Goal: Task Accomplishment & Management: Use online tool/utility

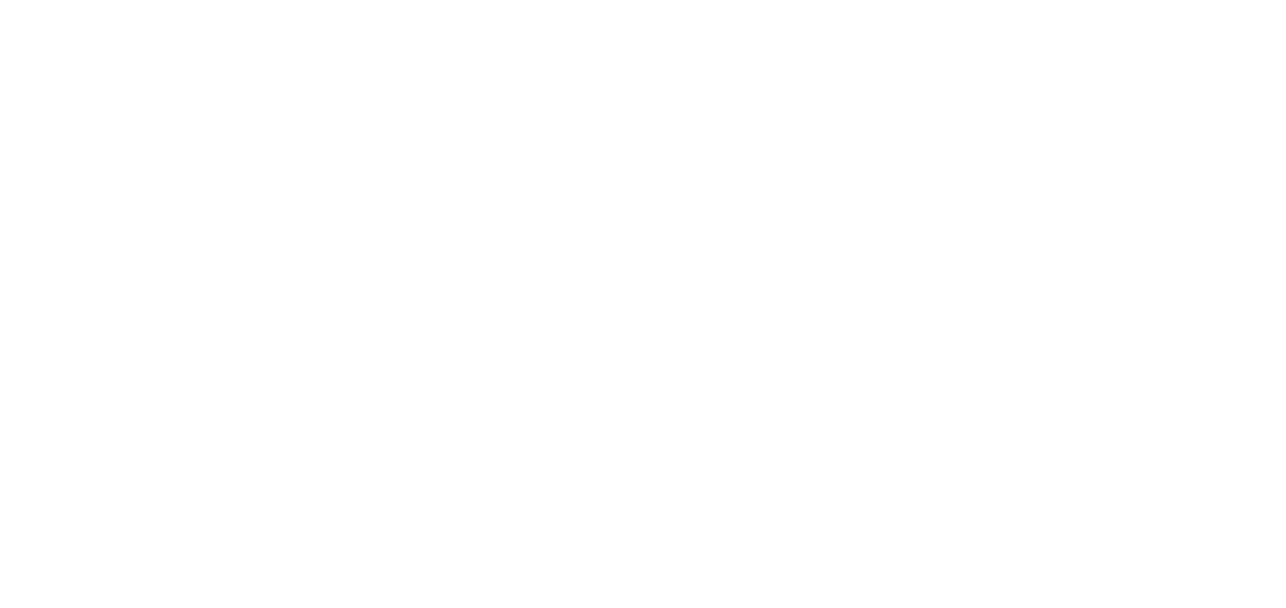
select select "+27"
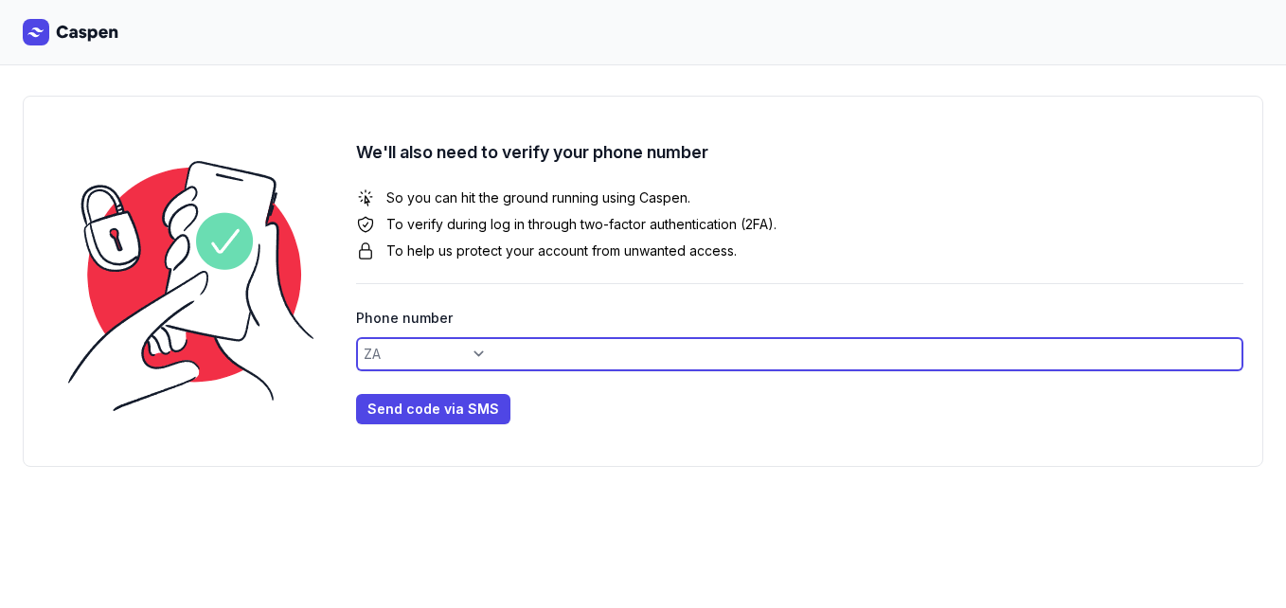
click at [428, 365] on input at bounding box center [800, 354] width 888 height 34
type input "763202411"
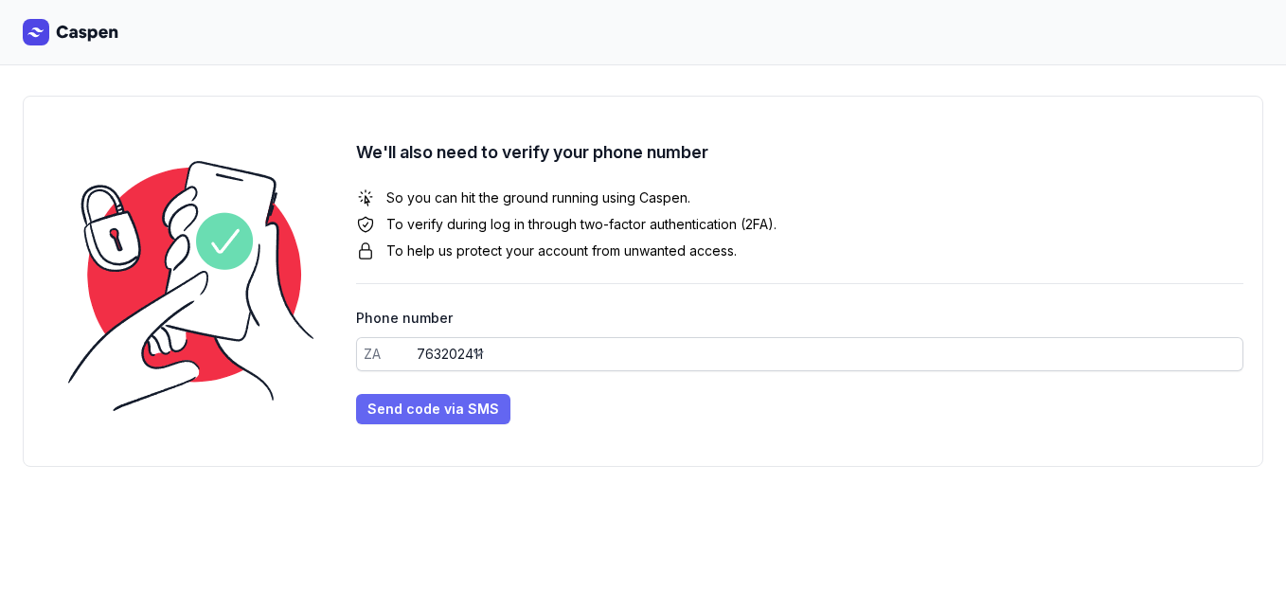
click at [450, 399] on span "Send code via SMS" at bounding box center [434, 409] width 132 height 23
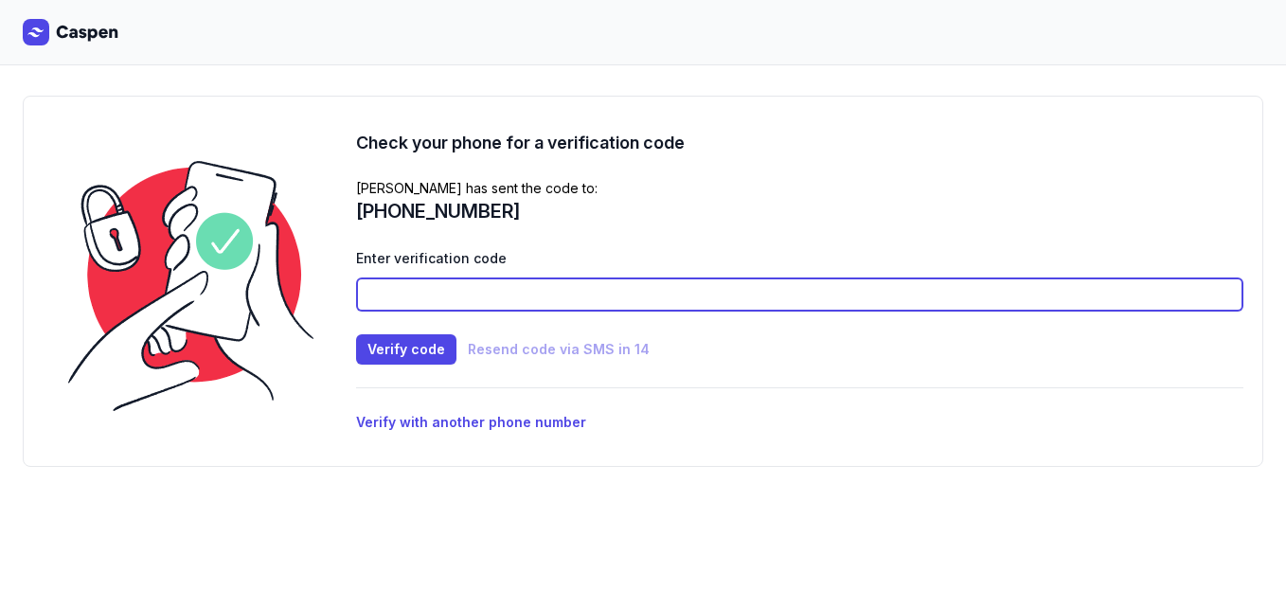
click at [497, 302] on input at bounding box center [800, 295] width 888 height 34
type input "9422"
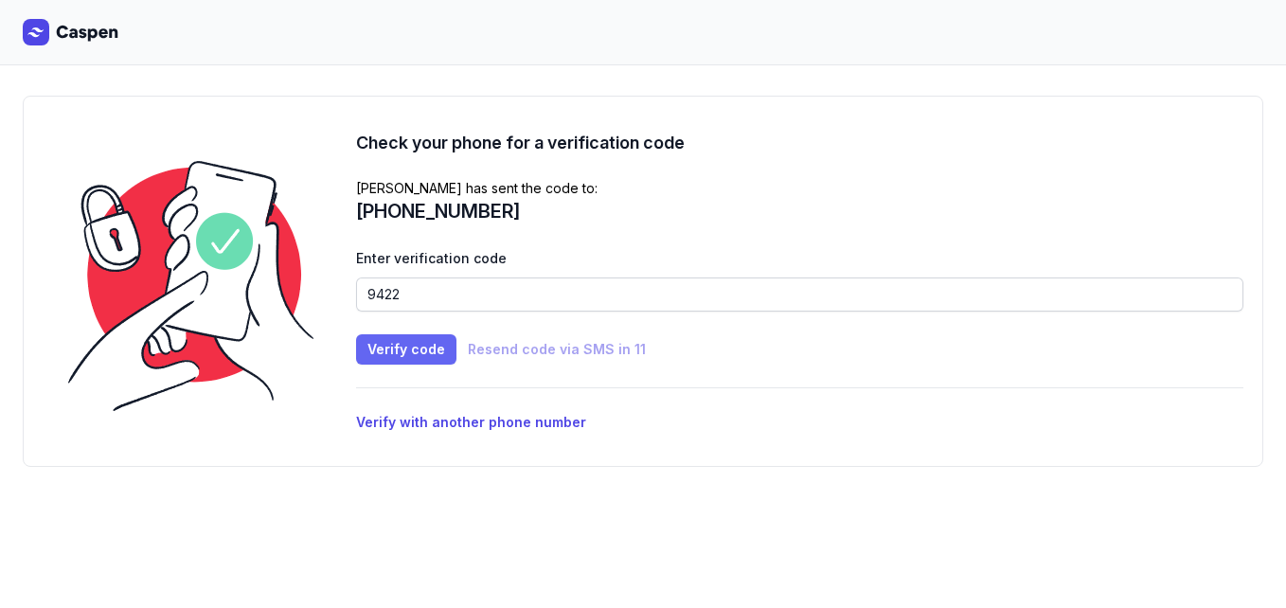
click at [422, 347] on span "Verify code" at bounding box center [407, 349] width 78 height 23
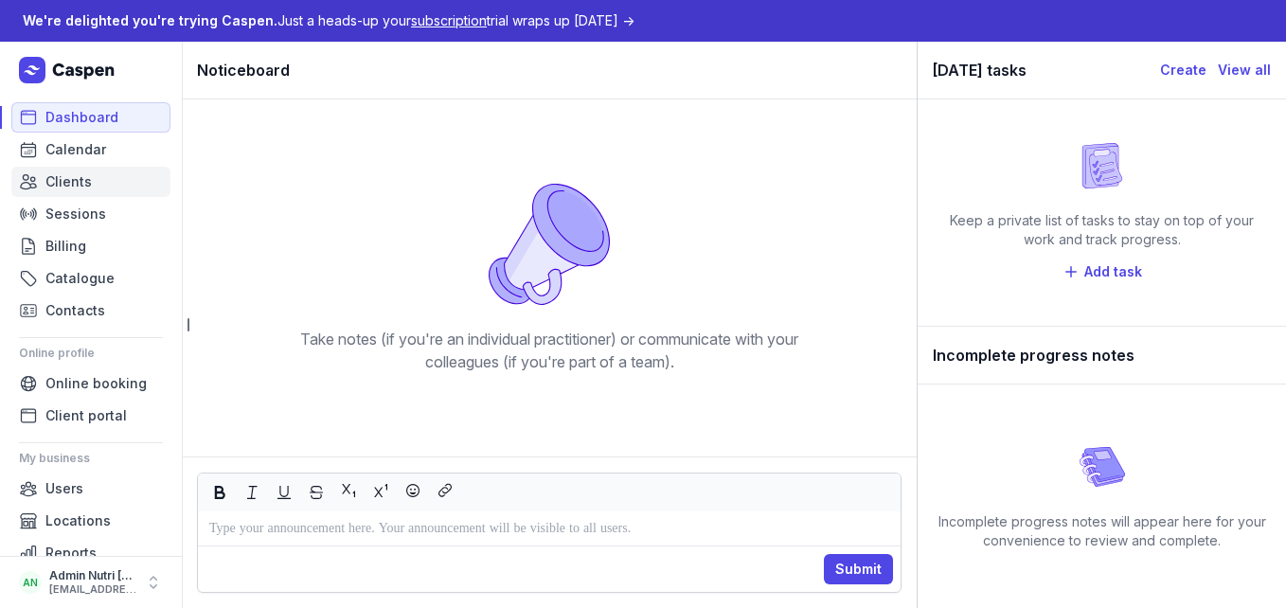
click at [89, 178] on span "Clients" at bounding box center [68, 182] width 46 height 23
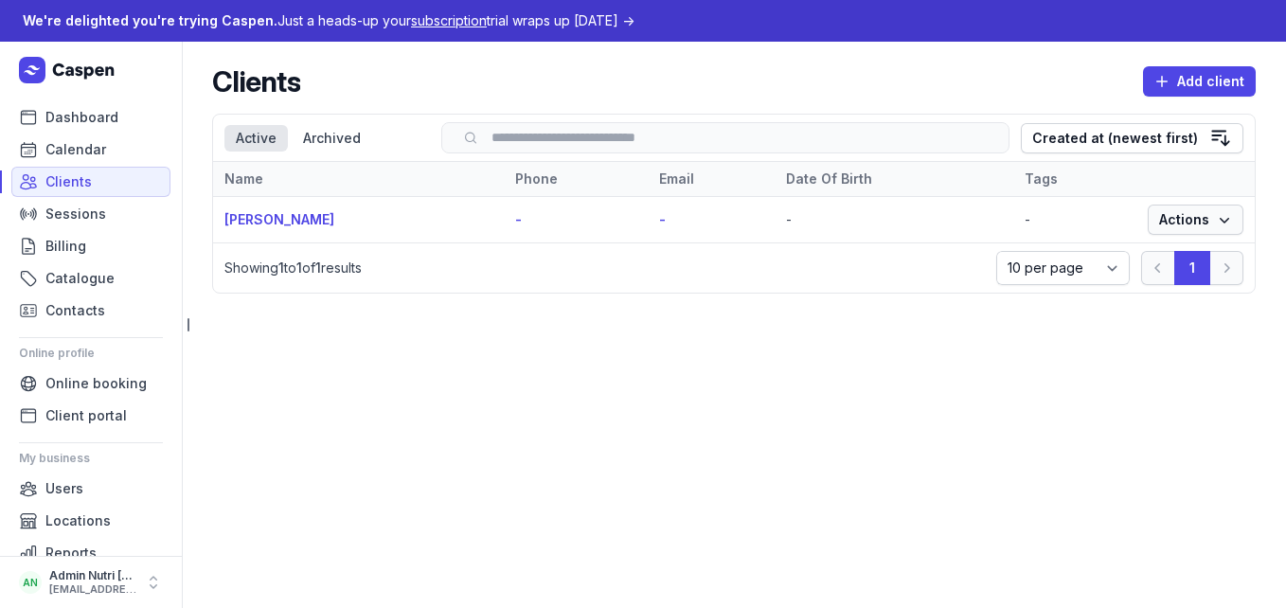
click at [1221, 226] on icon "button" at bounding box center [1224, 219] width 19 height 19
click at [653, 350] on main "Clients Add client Select a tab Active Archived Active Archived Search Created …" at bounding box center [734, 325] width 1105 height 566
click at [85, 413] on span "Client portal" at bounding box center [85, 415] width 81 height 23
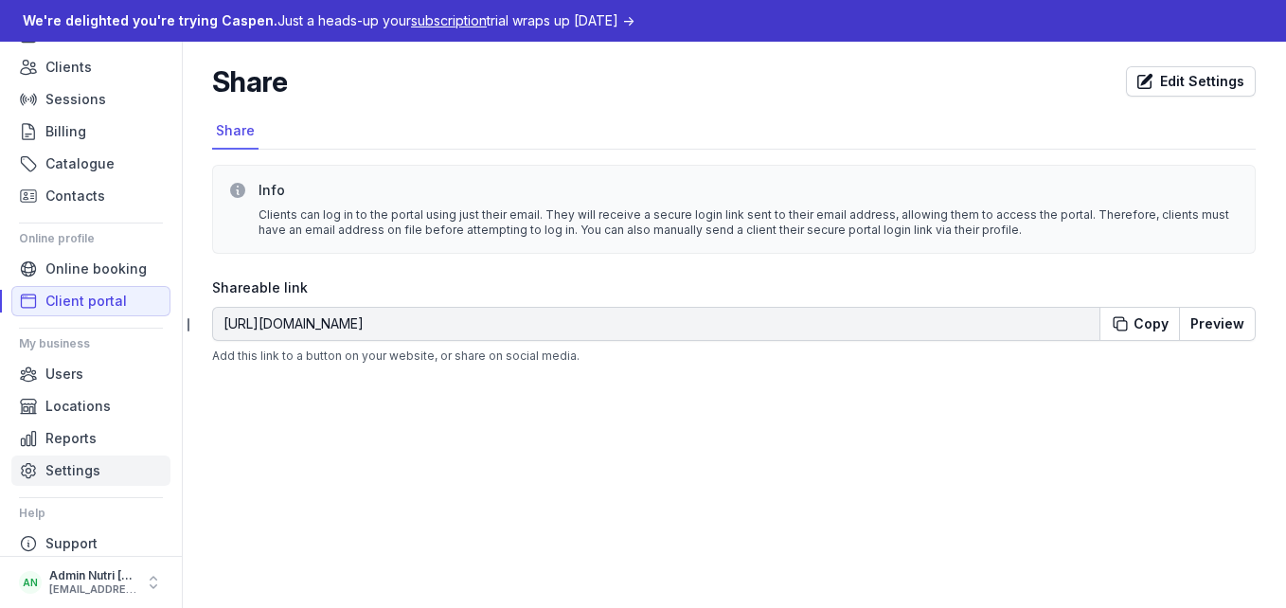
scroll to position [133, 0]
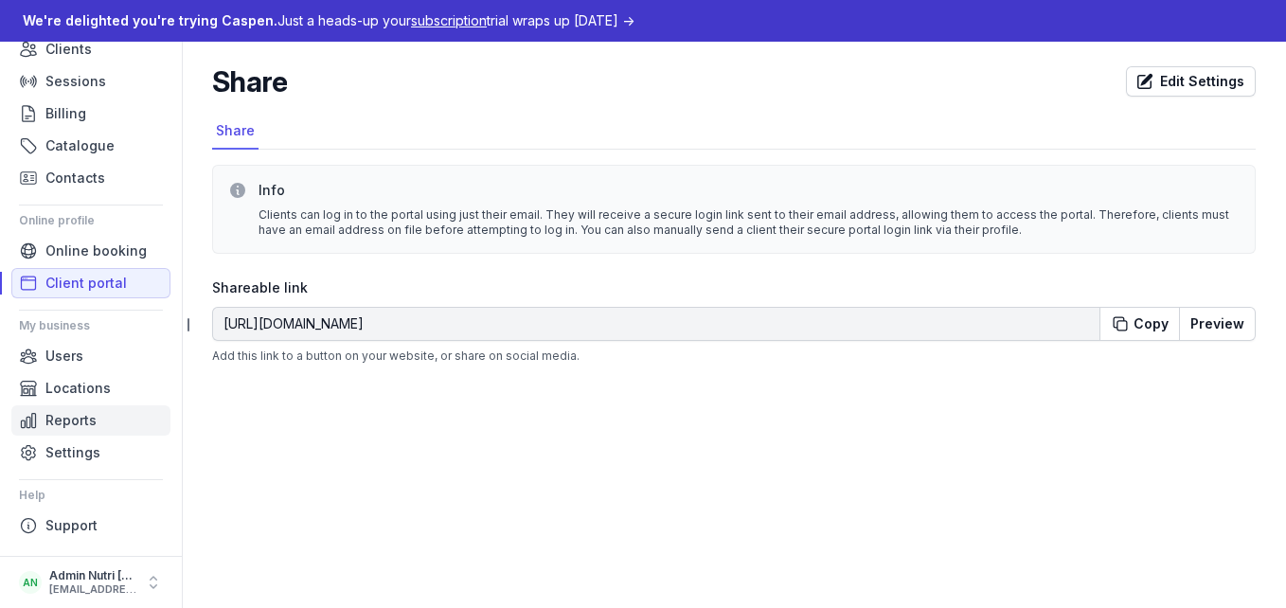
click at [65, 422] on span "Reports" at bounding box center [70, 420] width 51 height 23
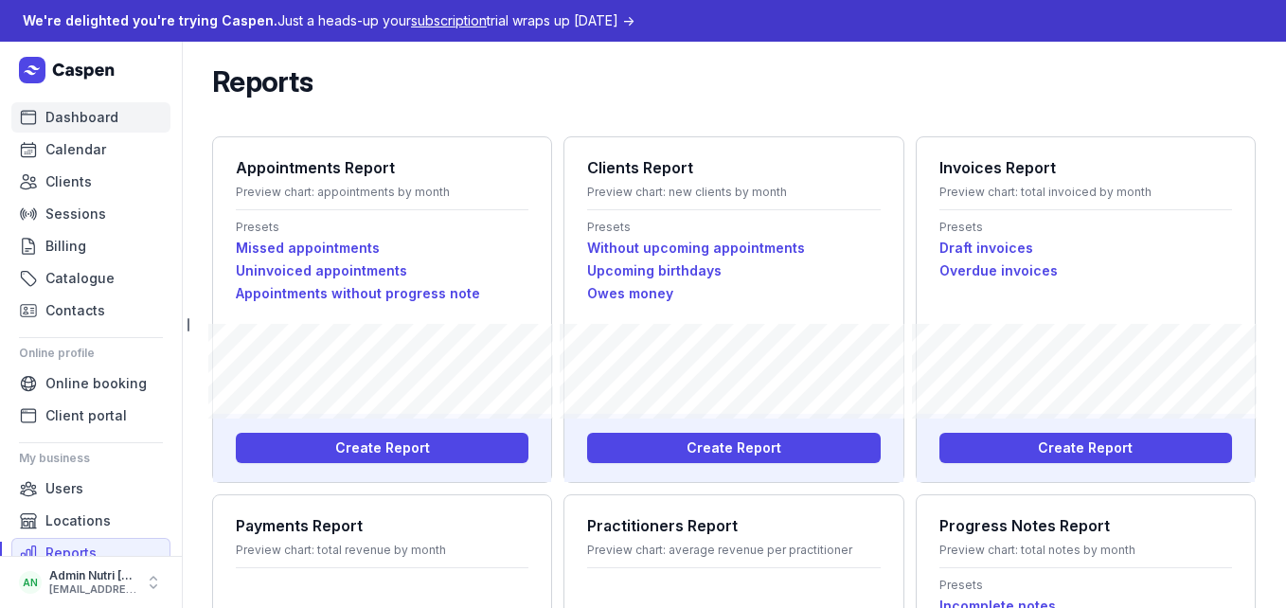
click at [57, 102] on link "Dashboard" at bounding box center [90, 117] width 159 height 30
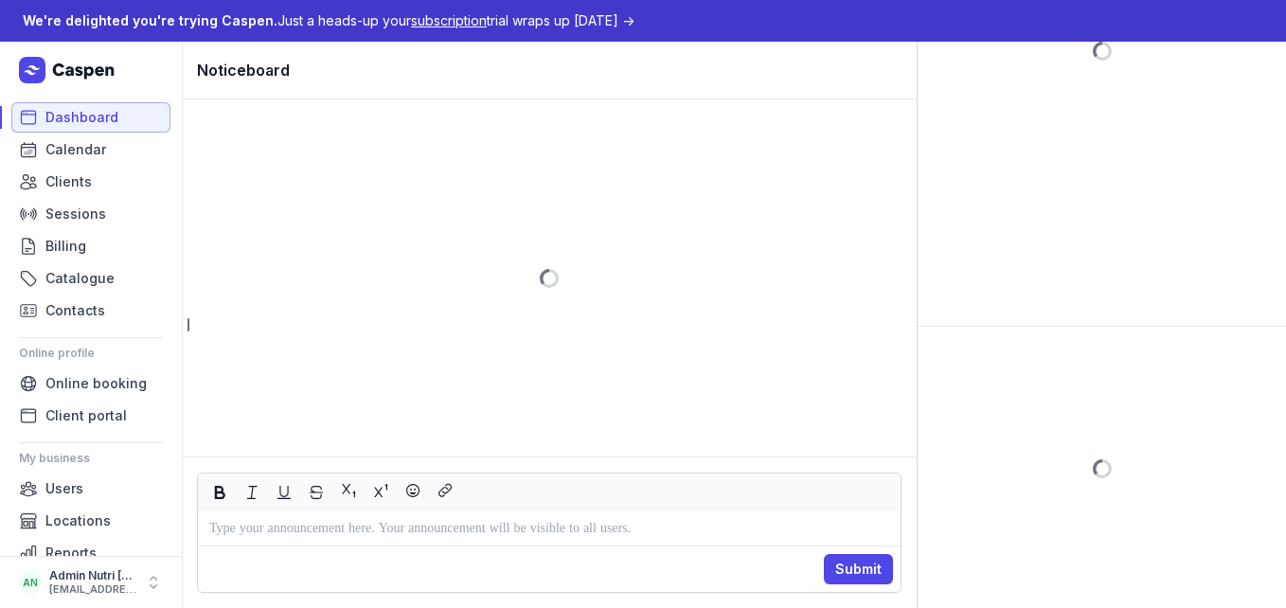
click at [56, 117] on span "Dashboard" at bounding box center [81, 117] width 73 height 23
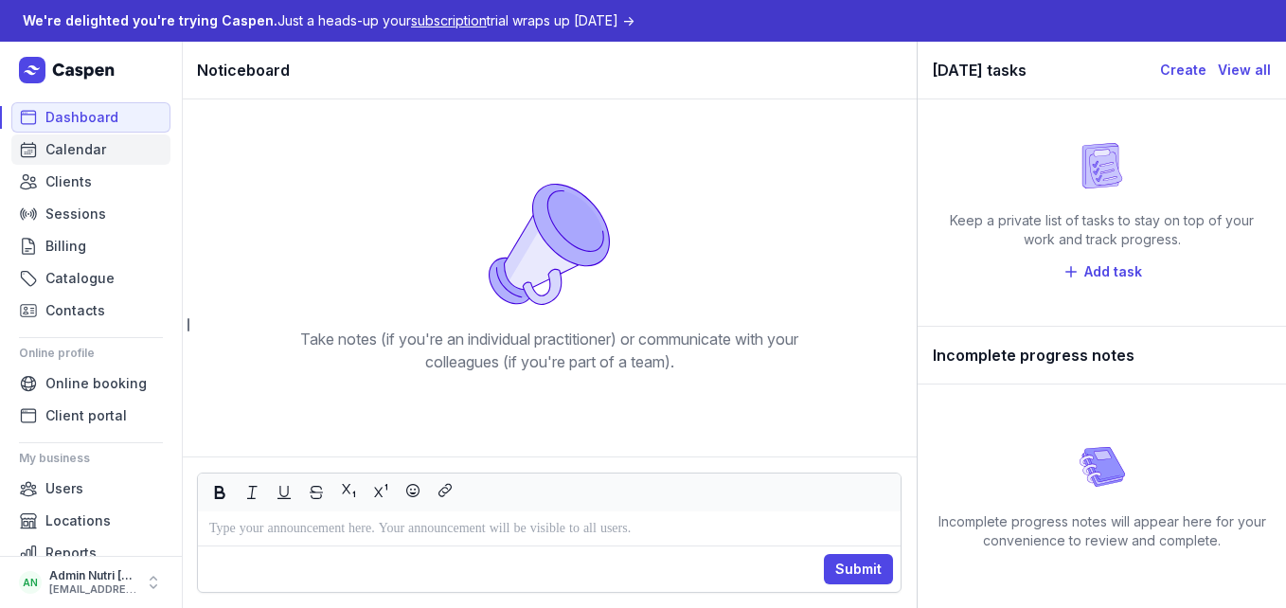
click at [70, 152] on span "Calendar" at bounding box center [75, 149] width 61 height 23
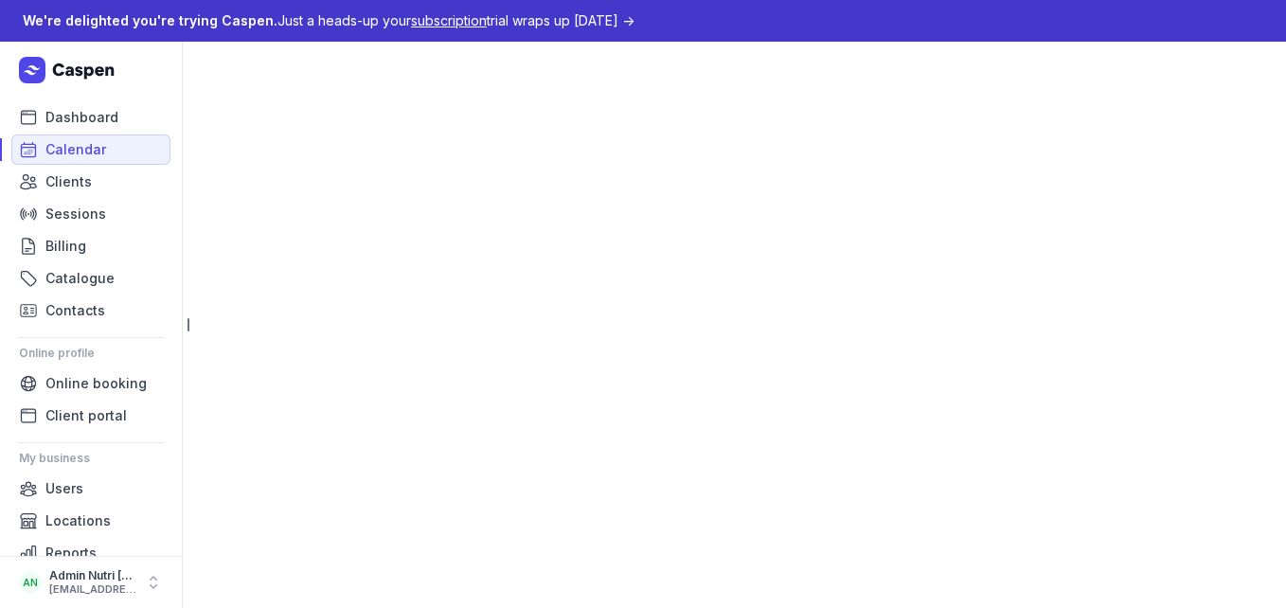
select select "week"
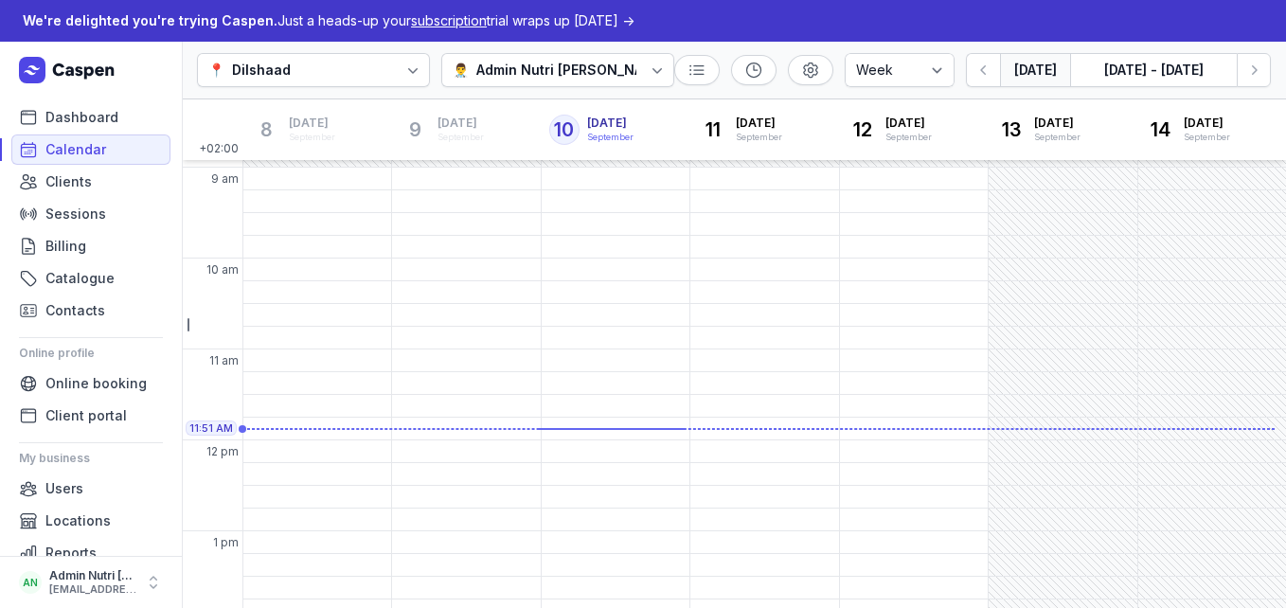
scroll to position [115, 0]
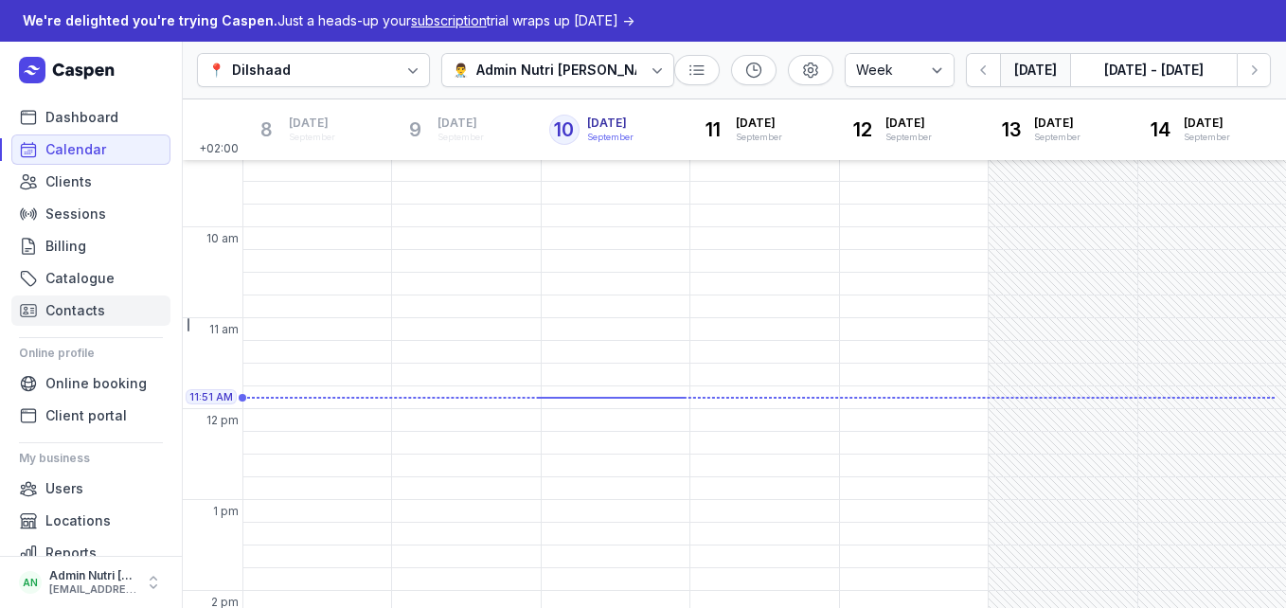
click at [77, 307] on span "Contacts" at bounding box center [75, 310] width 60 height 23
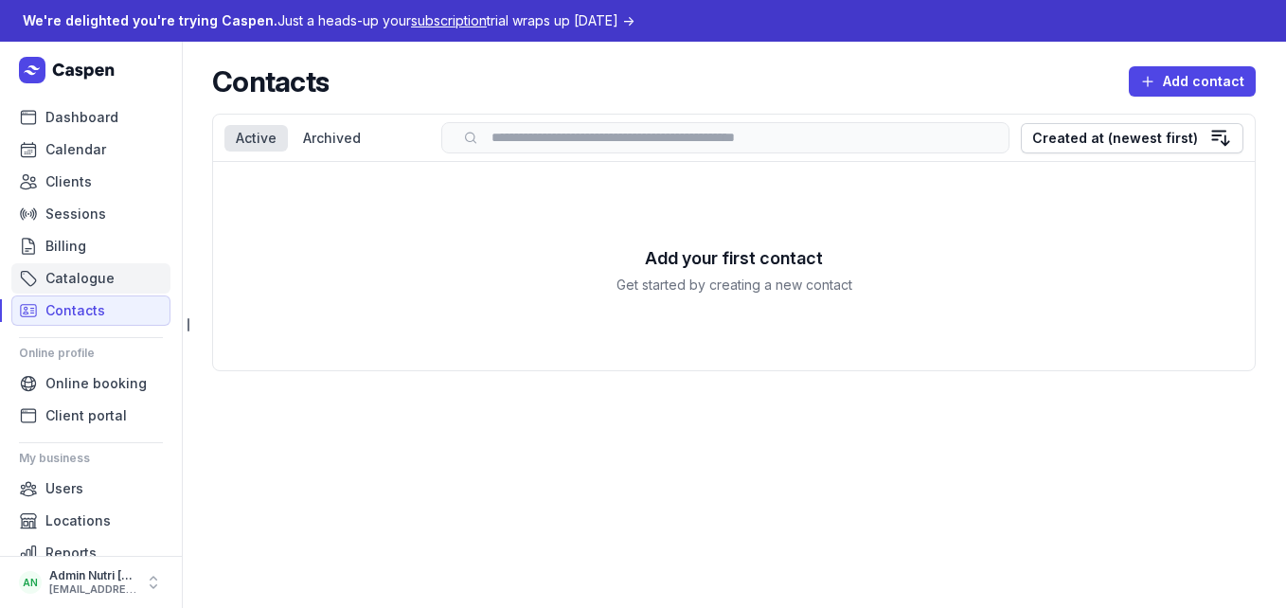
click at [88, 271] on span "Catalogue" at bounding box center [79, 278] width 69 height 23
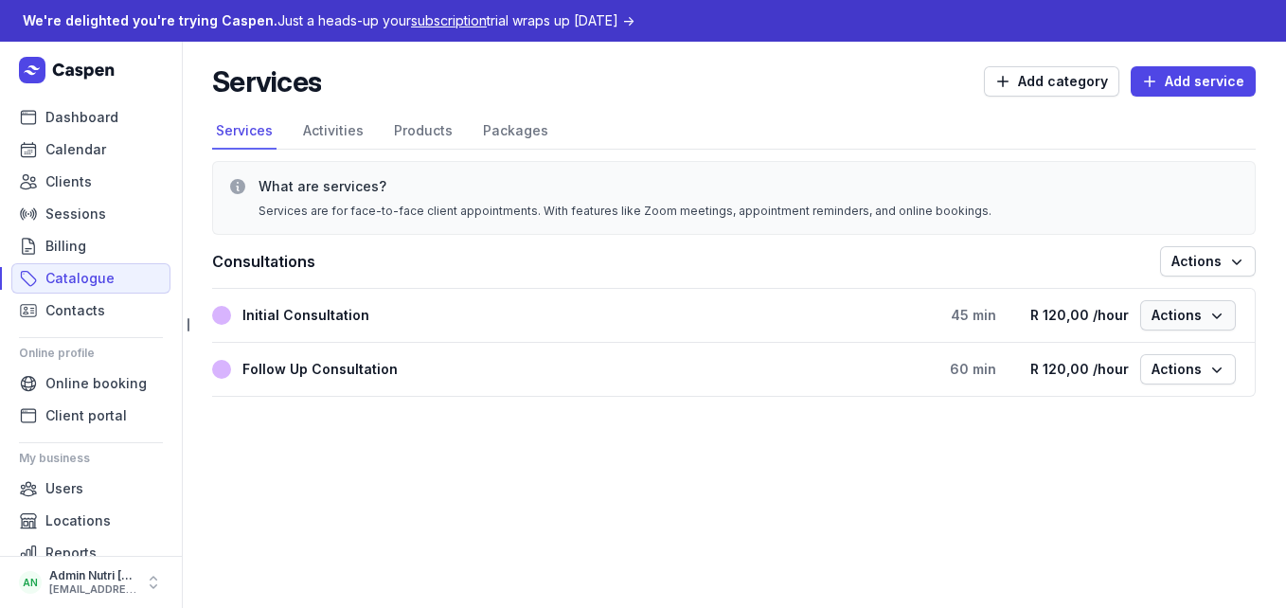
click at [1219, 318] on icon "button" at bounding box center [1217, 315] width 19 height 19
click at [1061, 358] on button "Edit service" at bounding box center [1130, 355] width 212 height 27
select select
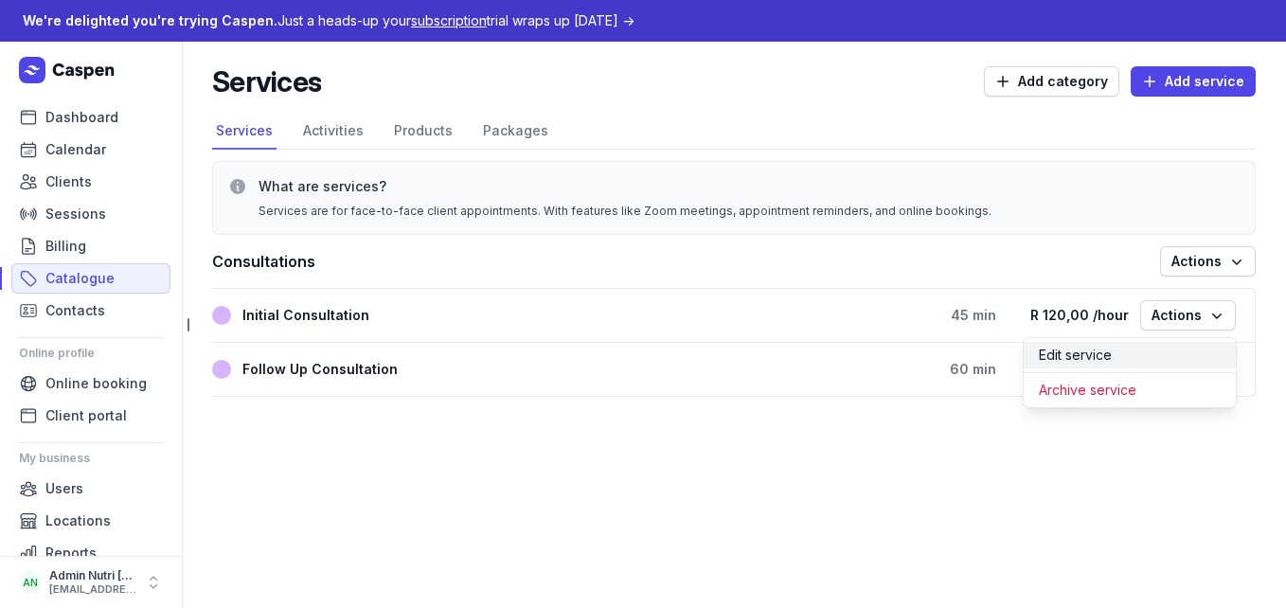
select select
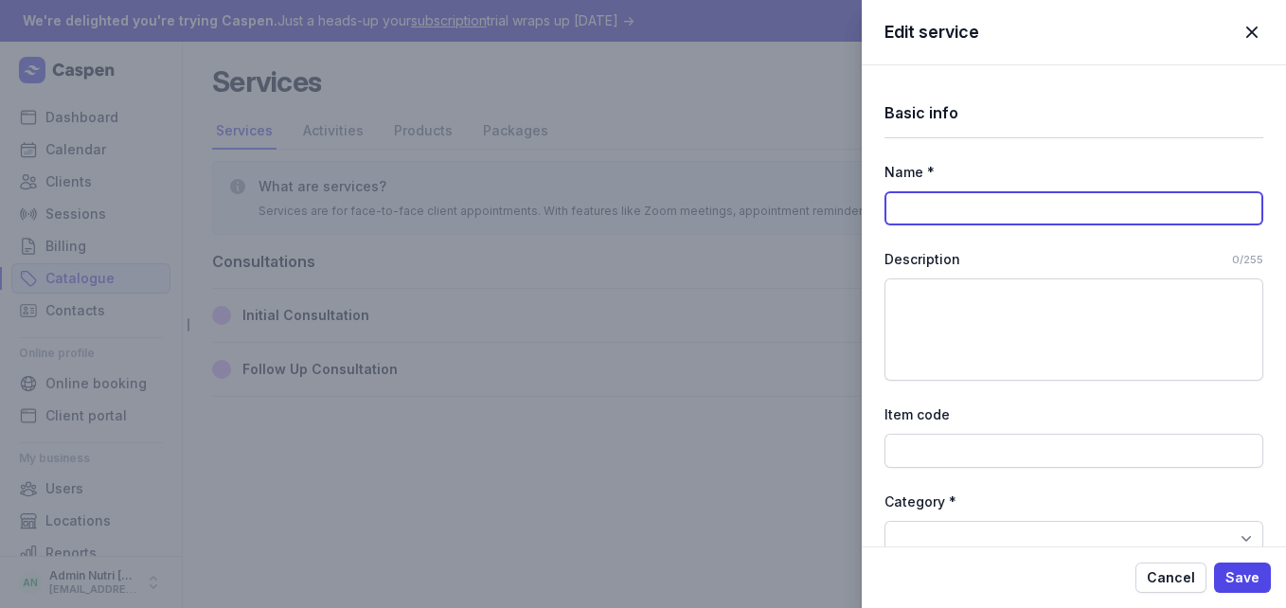
click at [974, 208] on input at bounding box center [1074, 208] width 379 height 34
type input "Initial Consultation"
select select "45"
select select "0"
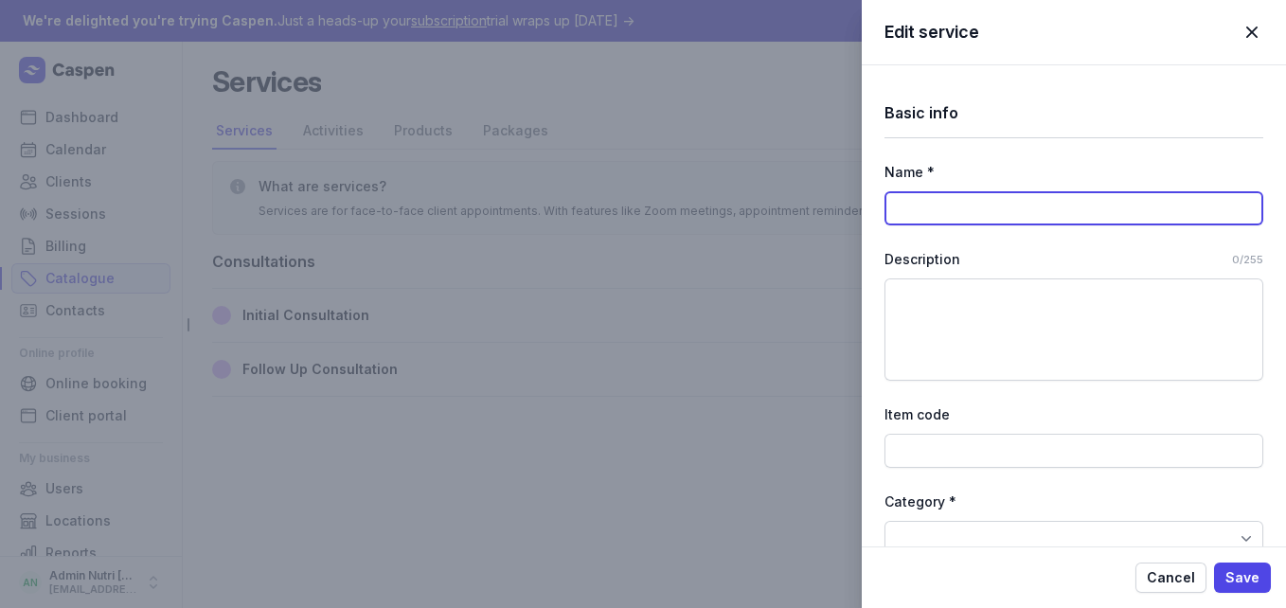
type input "120.00"
select select "hourly"
select select "tax_01K4SGF2MPPPPZTFVK8GJYX70J"
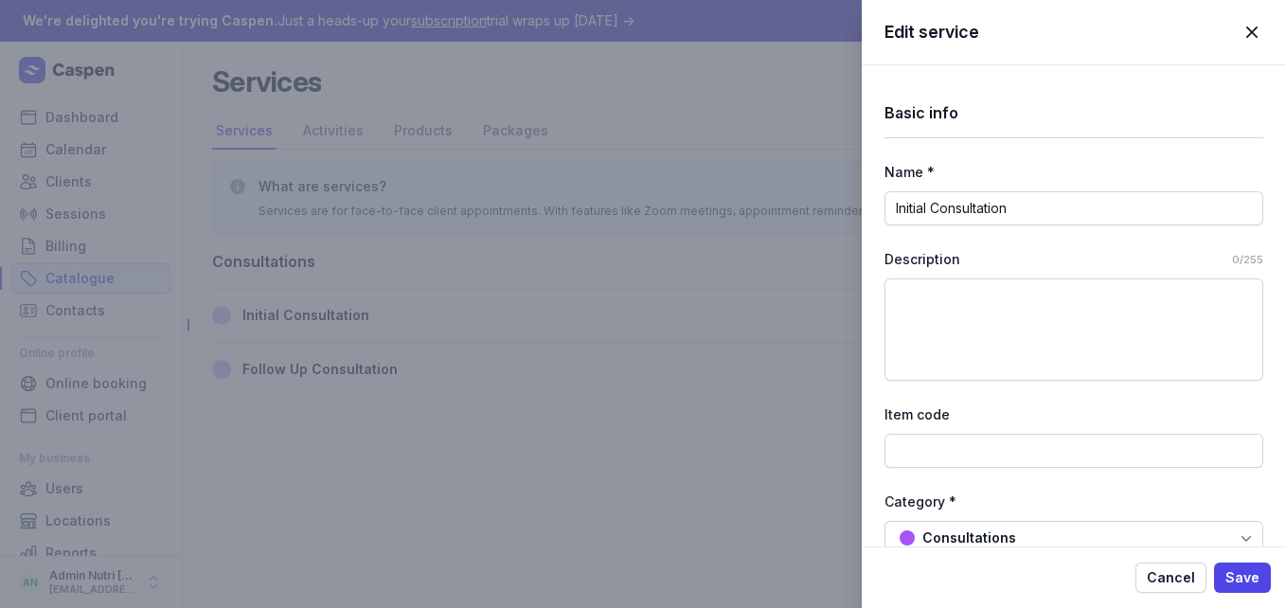
click at [1258, 33] on span "button" at bounding box center [1252, 32] width 42 height 42
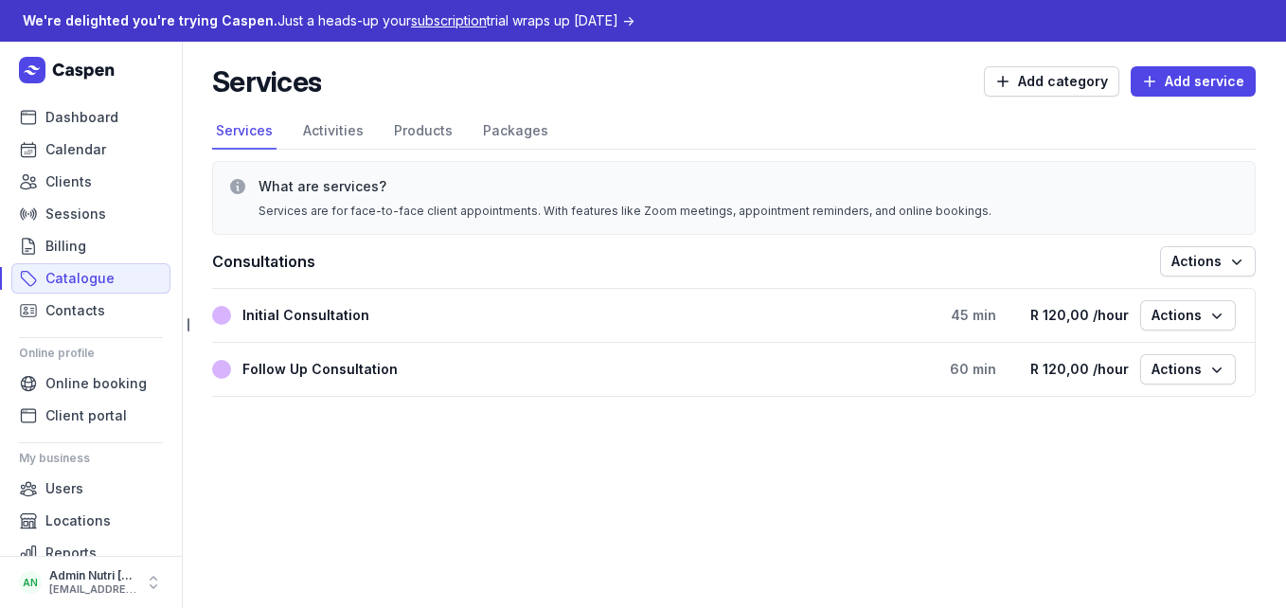
click at [441, 21] on span "subscription" at bounding box center [449, 20] width 76 height 16
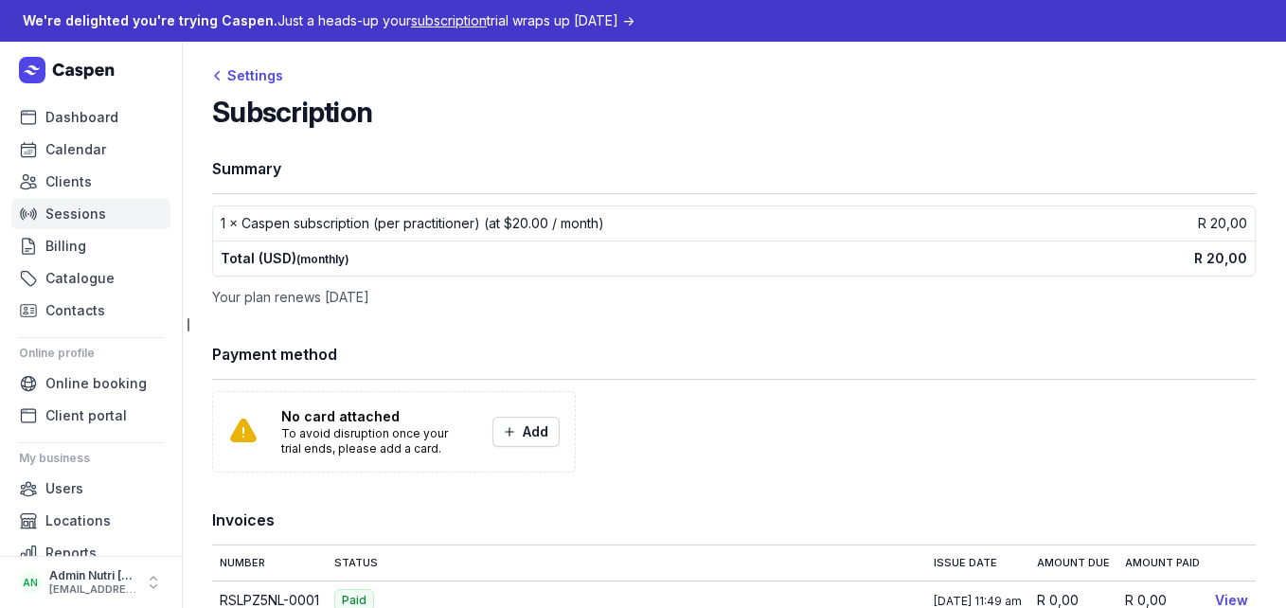
click at [91, 218] on span "Sessions" at bounding box center [75, 214] width 61 height 23
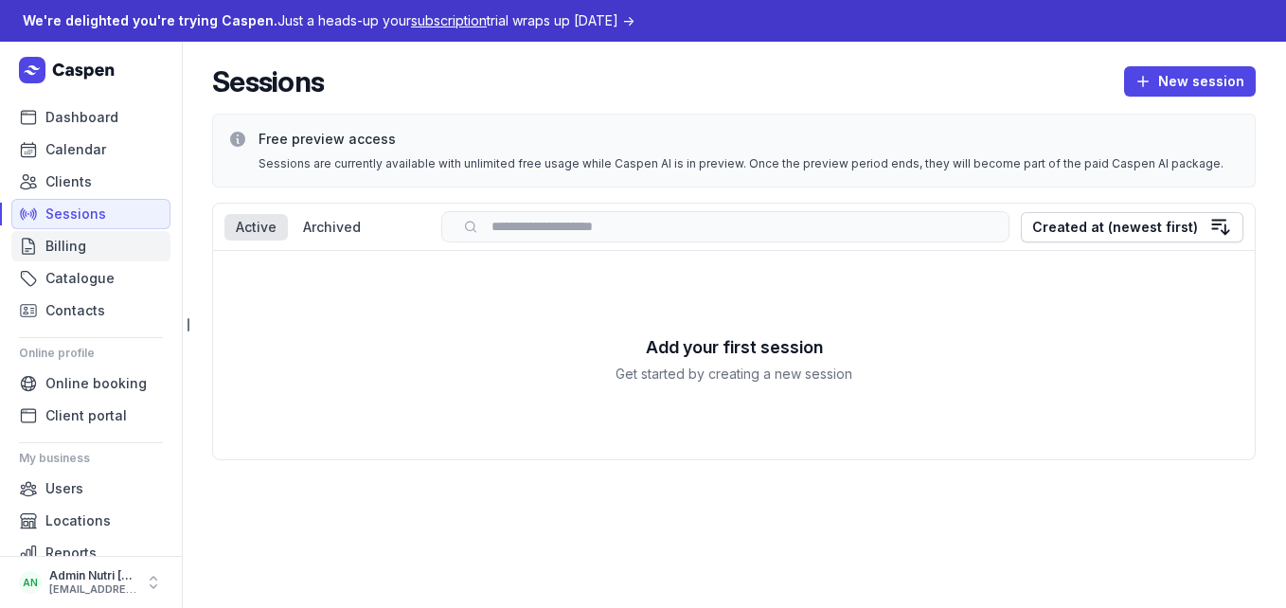
click at [80, 247] on span "Billing" at bounding box center [65, 246] width 41 height 23
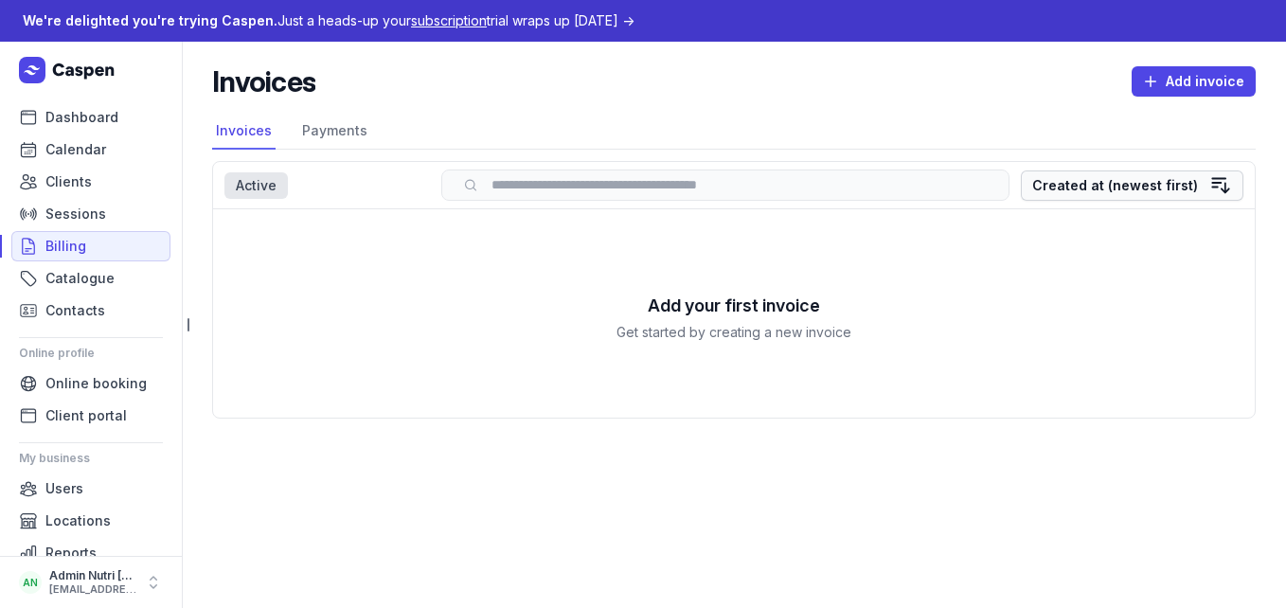
click at [1115, 187] on div "Created at (newest first)" at bounding box center [1116, 185] width 166 height 23
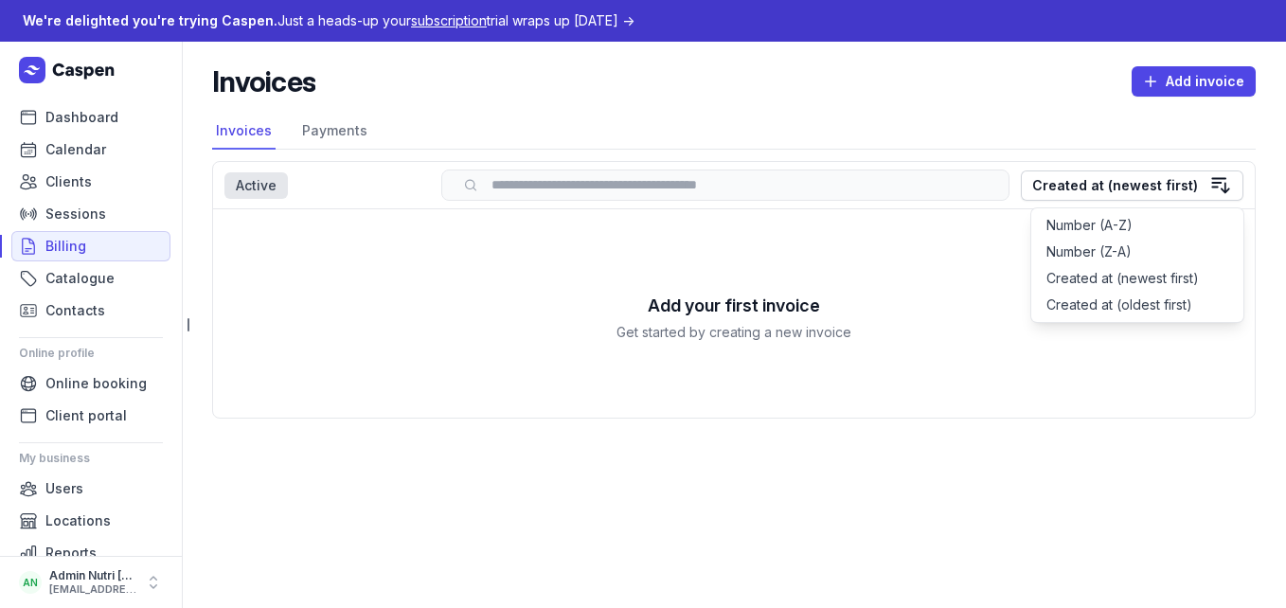
click at [800, 298] on h3 "Add your first invoice" at bounding box center [734, 306] width 172 height 27
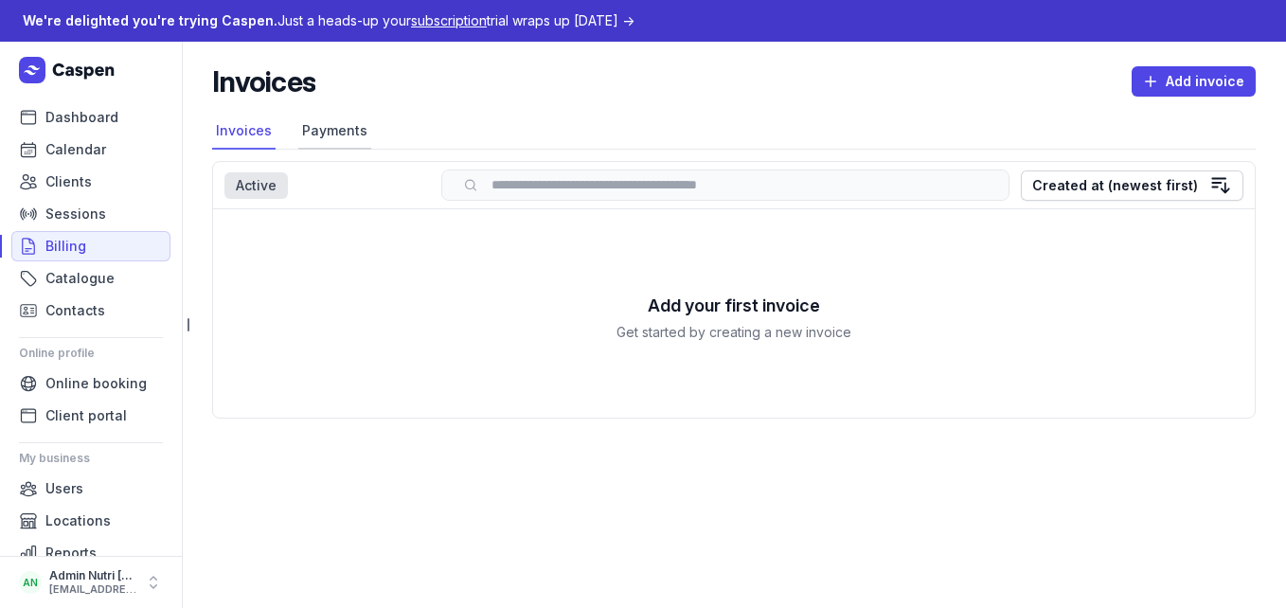
click at [328, 133] on link "Payments" at bounding box center [334, 132] width 73 height 36
drag, startPoint x: 667, startPoint y: 285, endPoint x: 660, endPoint y: 307, distance: 22.8
click at [663, 291] on div "Add your first payment Get started by creating a new payment" at bounding box center [734, 313] width 1042 height 208
click at [660, 315] on h3 "Add your first payment" at bounding box center [734, 306] width 186 height 27
click at [638, 349] on div "Add your first payment Get started by creating a new payment" at bounding box center [734, 313] width 1042 height 208
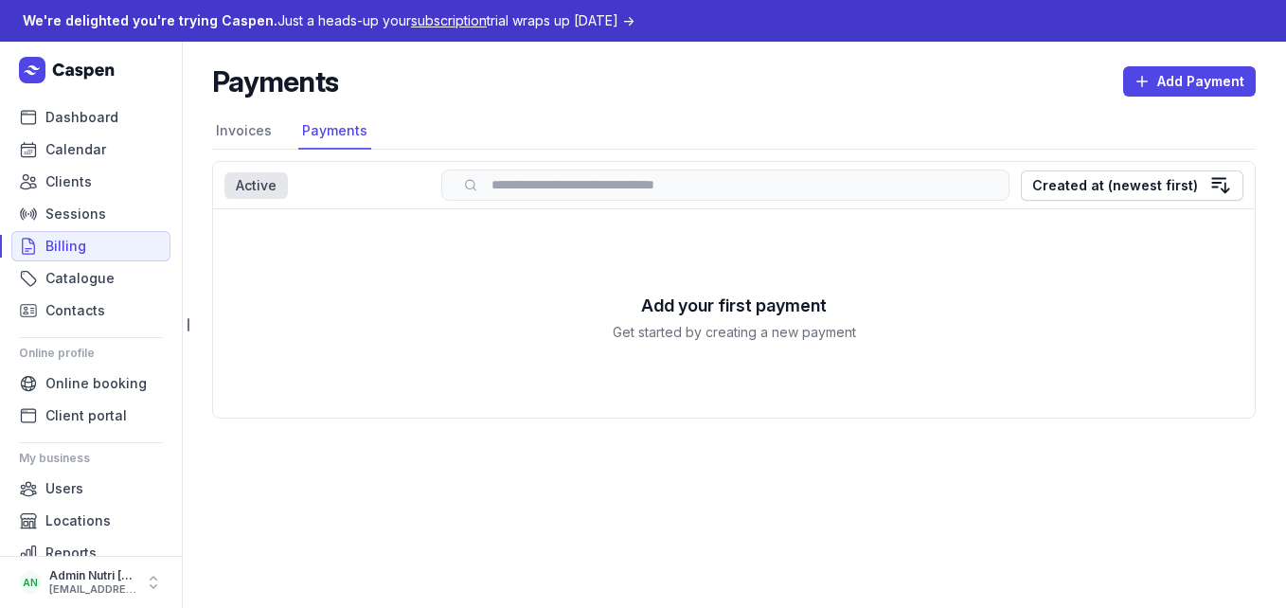
drag, startPoint x: 793, startPoint y: 347, endPoint x: 878, endPoint y: 342, distance: 85.4
click at [798, 344] on div "Add your first payment Get started by creating a new payment" at bounding box center [734, 313] width 1042 height 208
click at [879, 342] on div "Add your first payment Get started by creating a new payment" at bounding box center [734, 313] width 1042 height 208
click at [247, 135] on link "Invoices" at bounding box center [243, 132] width 63 height 36
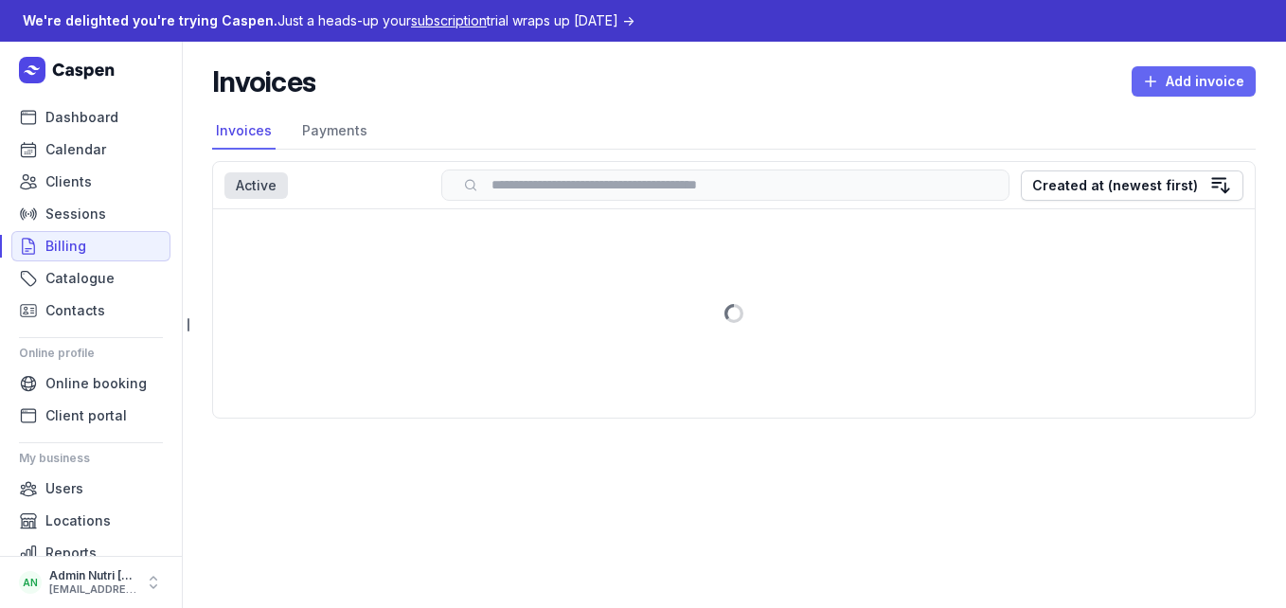
click at [1212, 78] on span "Add invoice" at bounding box center [1193, 81] width 101 height 23
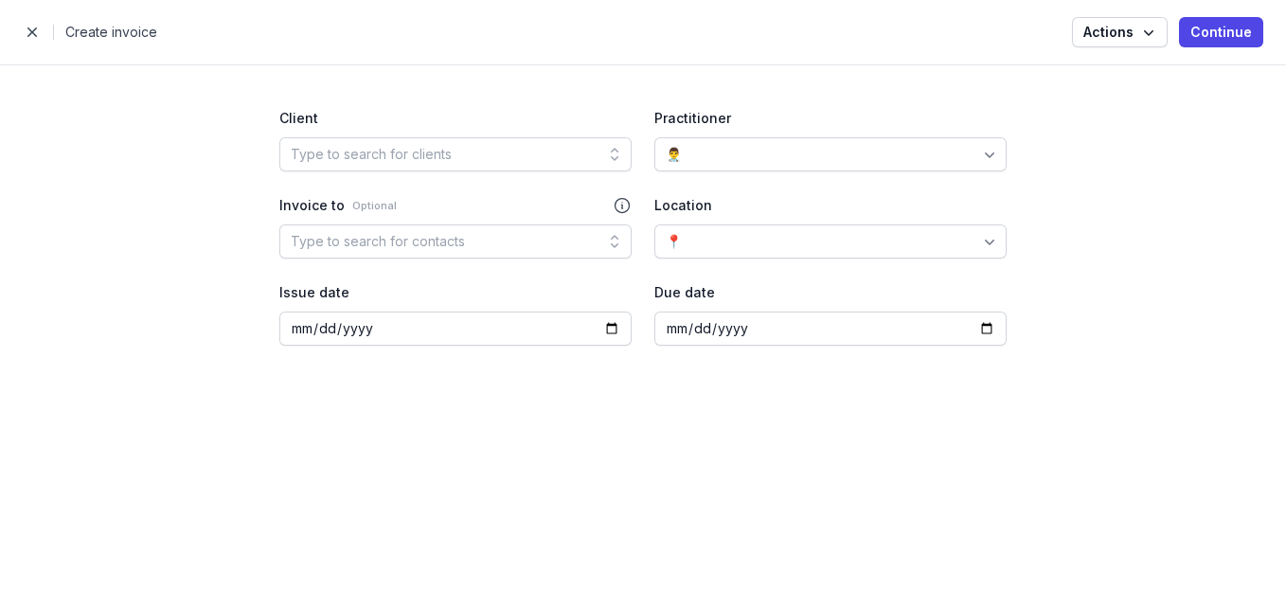
click at [992, 153] on icon at bounding box center [989, 154] width 19 height 19
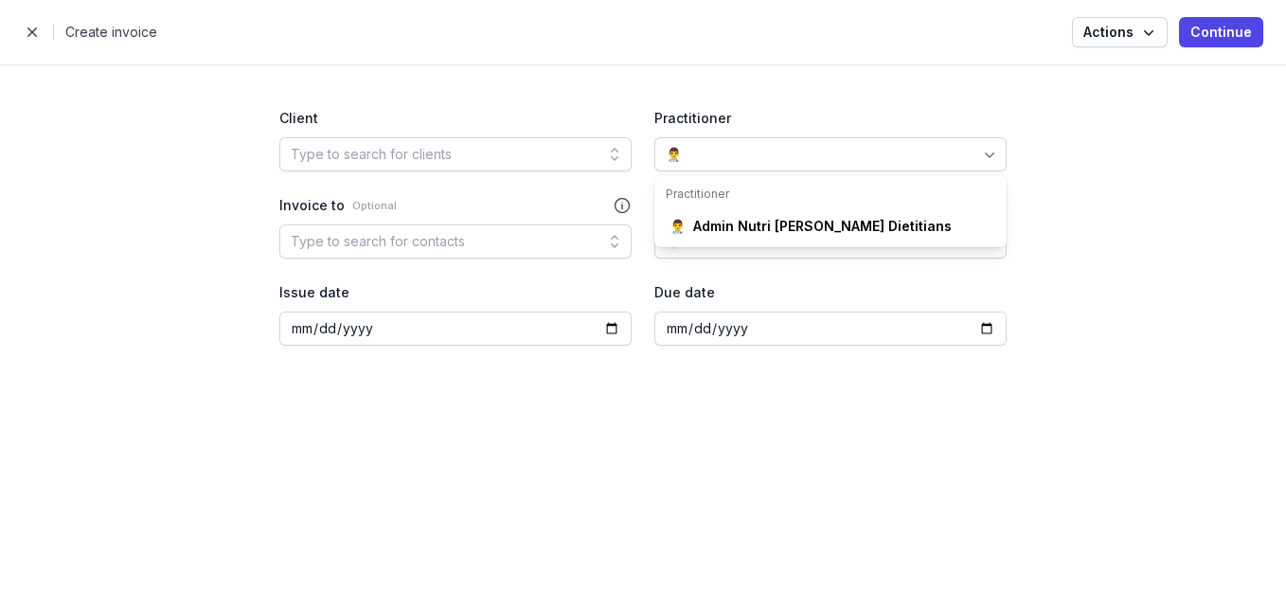
click at [992, 154] on icon at bounding box center [989, 156] width 9 height 6
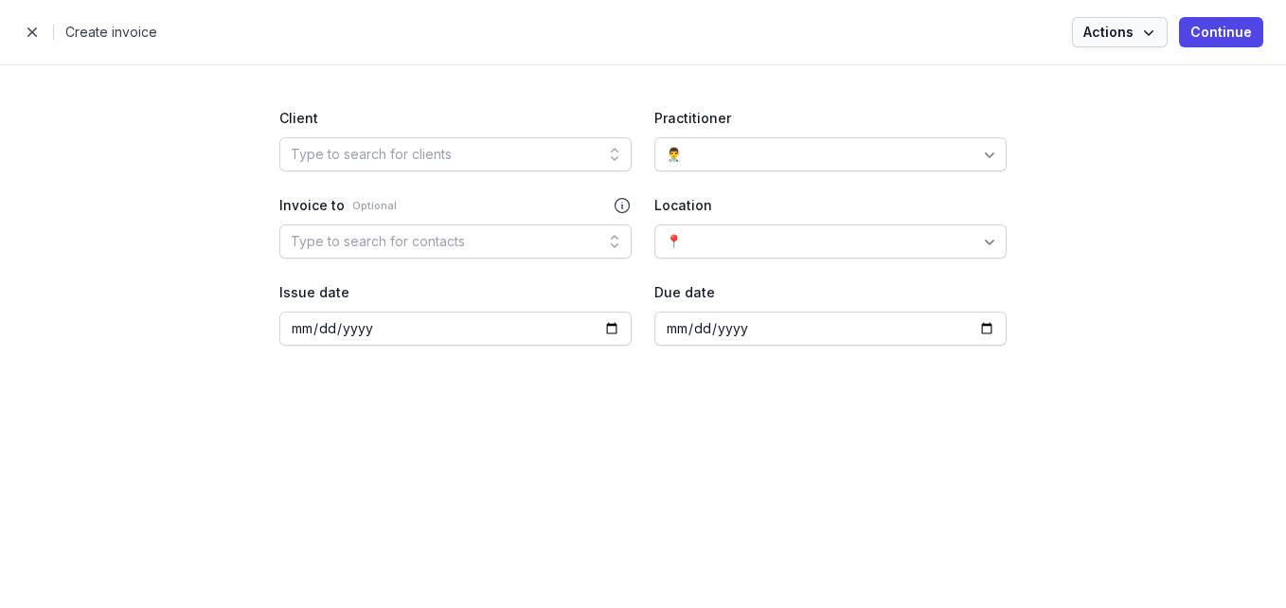
click at [1143, 28] on icon "button" at bounding box center [1149, 32] width 19 height 19
click at [1152, 77] on icon at bounding box center [1145, 71] width 15 height 15
